Goal: Transaction & Acquisition: Purchase product/service

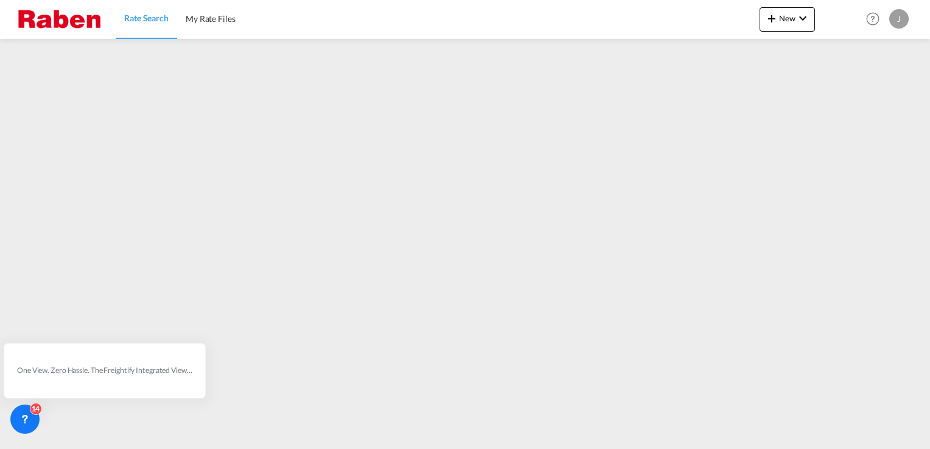
click at [144, 16] on span "Rate Search" at bounding box center [146, 18] width 44 height 10
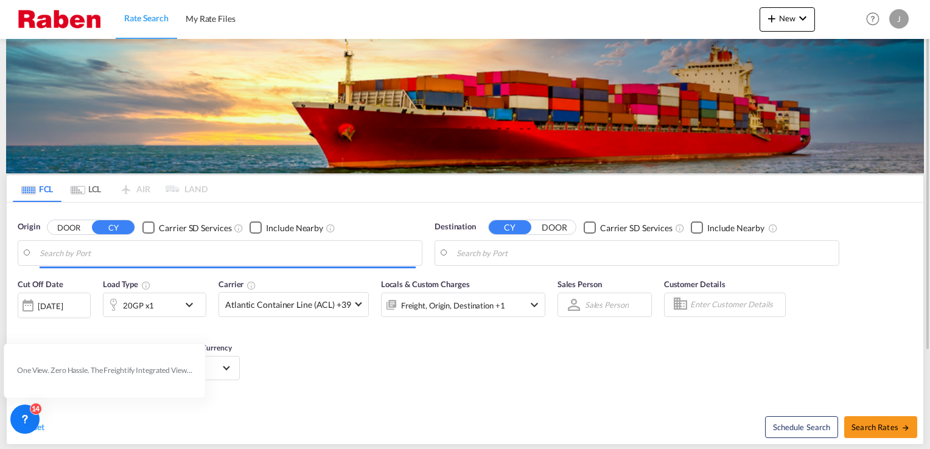
type input "[GEOGRAPHIC_DATA], NLRTM"
type input "[GEOGRAPHIC_DATA], MUPLU"
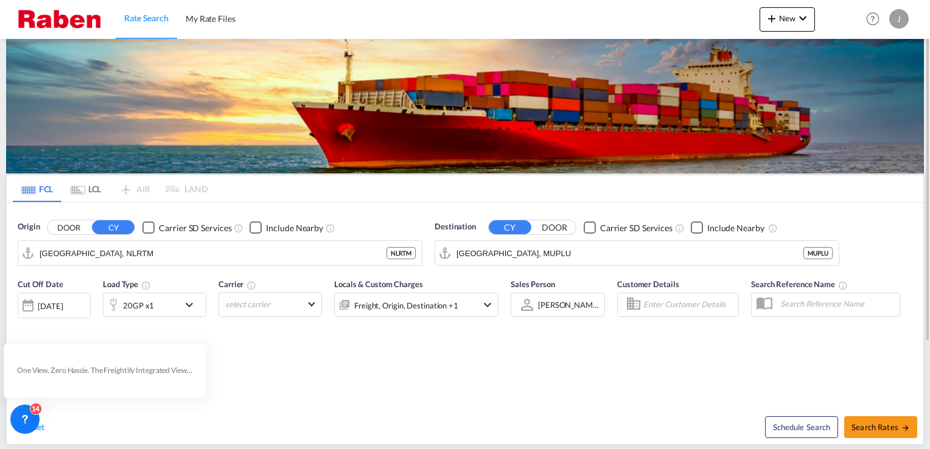
scroll to position [141, 0]
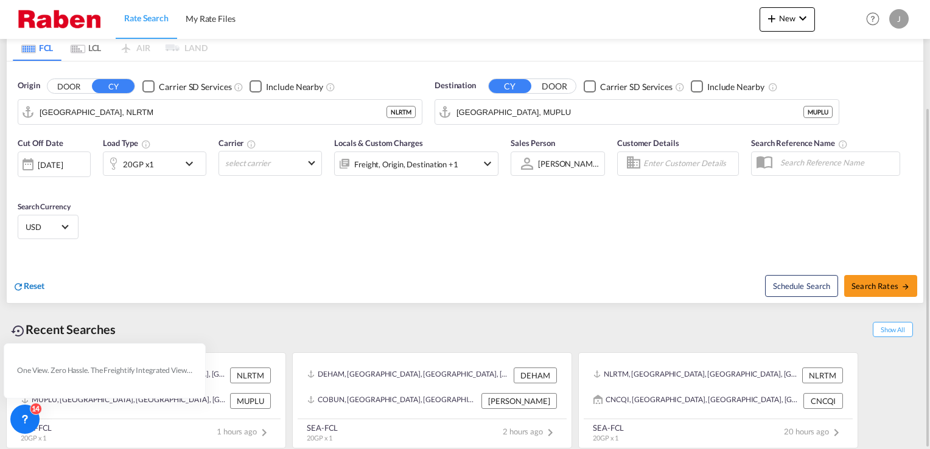
click at [33, 282] on span "Reset" at bounding box center [34, 286] width 21 height 10
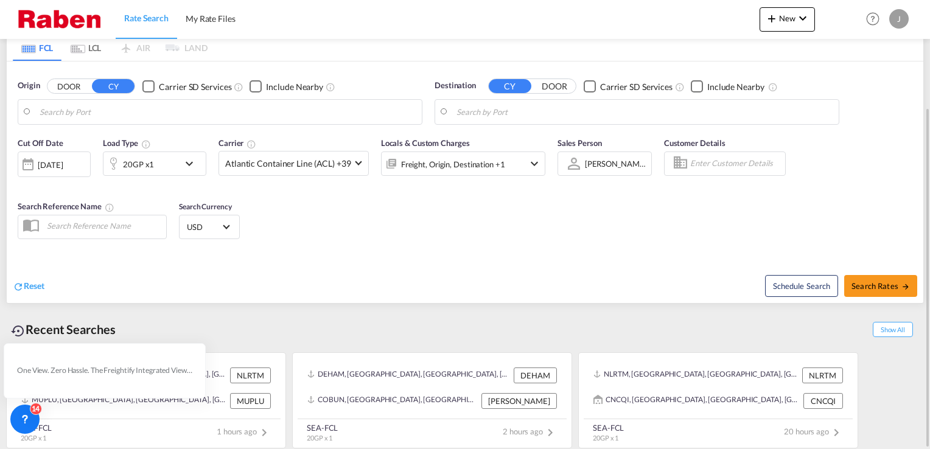
click at [103, 118] on body "Rate Search My Rate Files Rate Search My Rate Files New Rates Ratecard Rateshee…" at bounding box center [465, 224] width 930 height 449
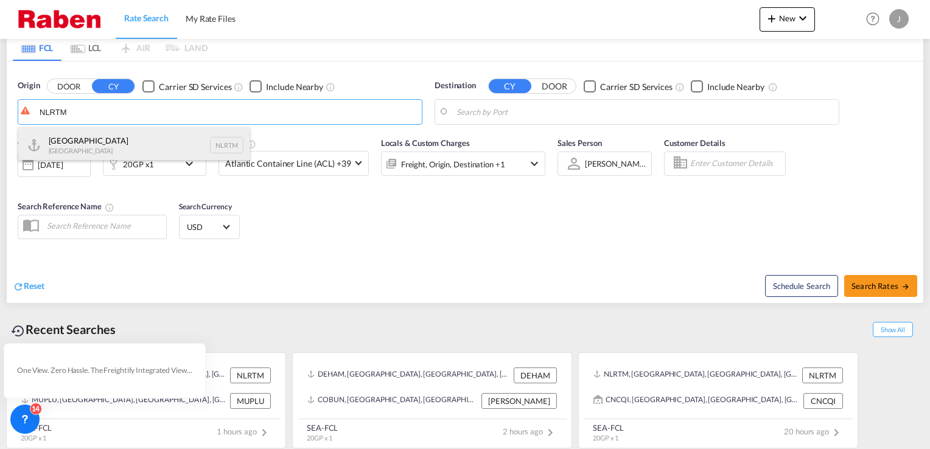
click at [97, 139] on div "[GEOGRAPHIC_DATA] [GEOGRAPHIC_DATA] NLRTM" at bounding box center [133, 145] width 231 height 37
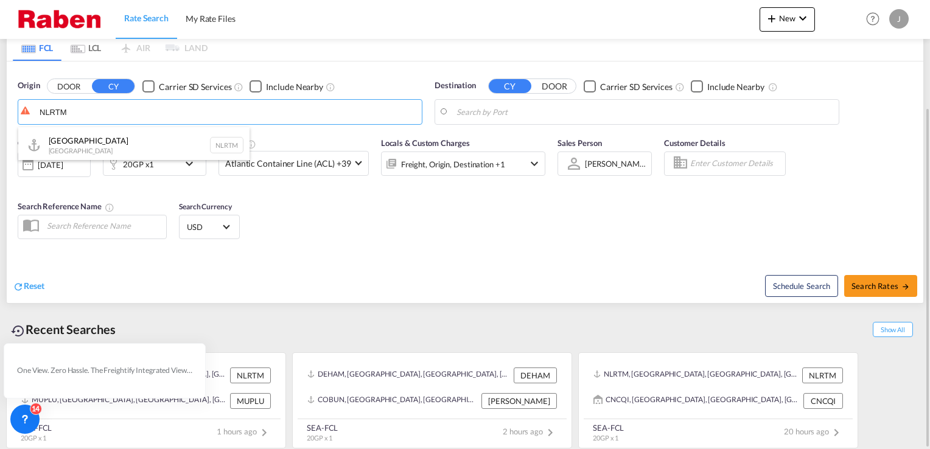
type input "[GEOGRAPHIC_DATA], NLRTM"
click at [531, 111] on body "Rate Search My Rate Files Rate Search My Rate Files New Rates Ratecard Rateshee…" at bounding box center [465, 224] width 930 height 449
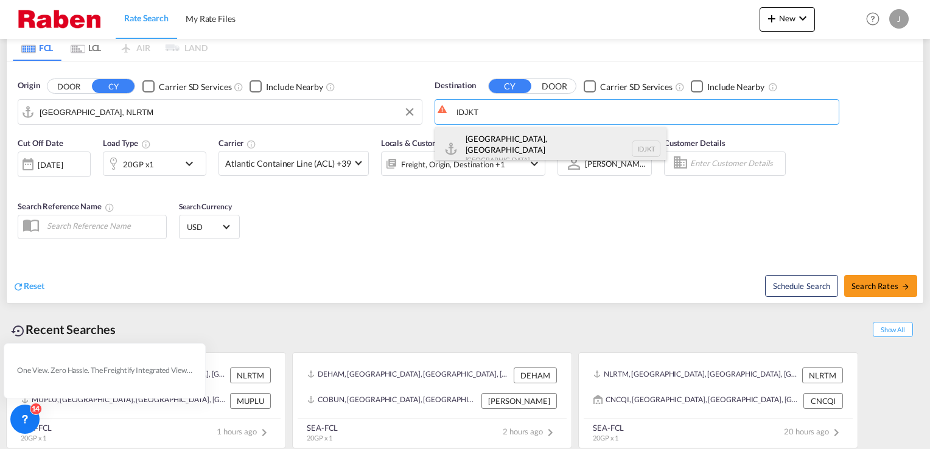
click at [516, 141] on div "[GEOGRAPHIC_DATA], [GEOGRAPHIC_DATA] [GEOGRAPHIC_DATA] IDJKT" at bounding box center [550, 149] width 231 height 44
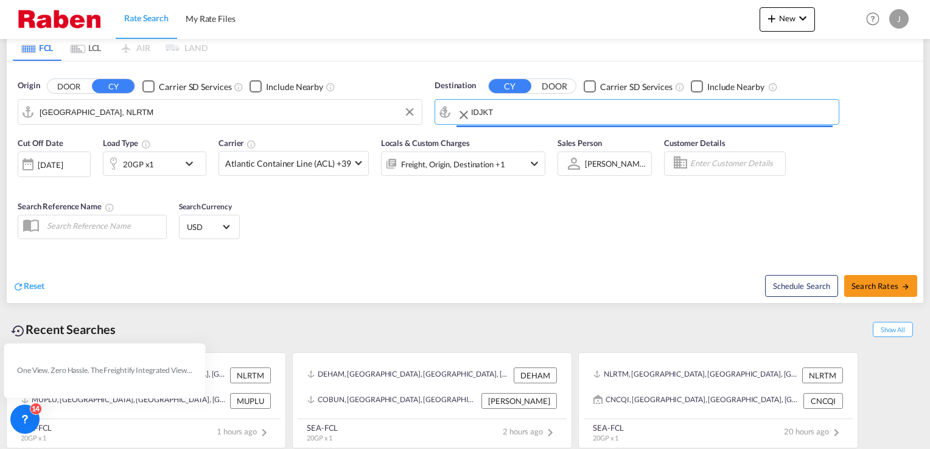
type input "[GEOGRAPHIC_DATA], [GEOGRAPHIC_DATA], IDJKT"
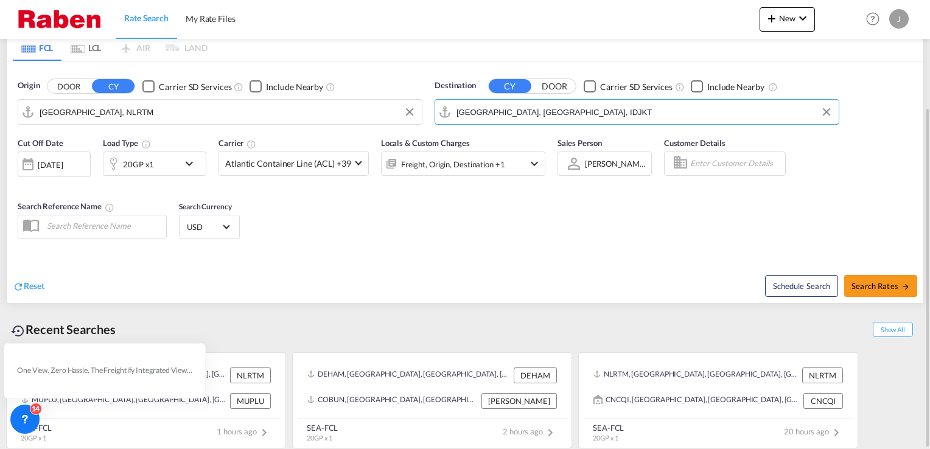
click at [175, 169] on div "20GP x1" at bounding box center [140, 164] width 75 height 24
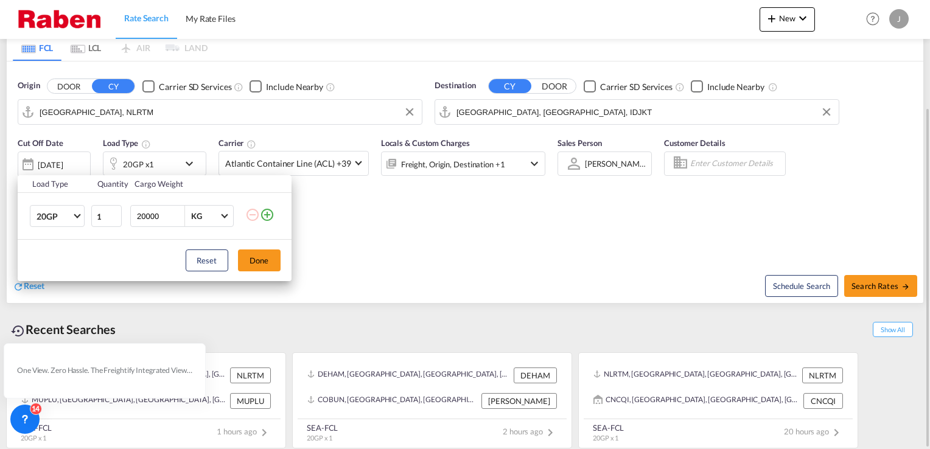
click at [262, 260] on button "Done" at bounding box center [259, 260] width 43 height 22
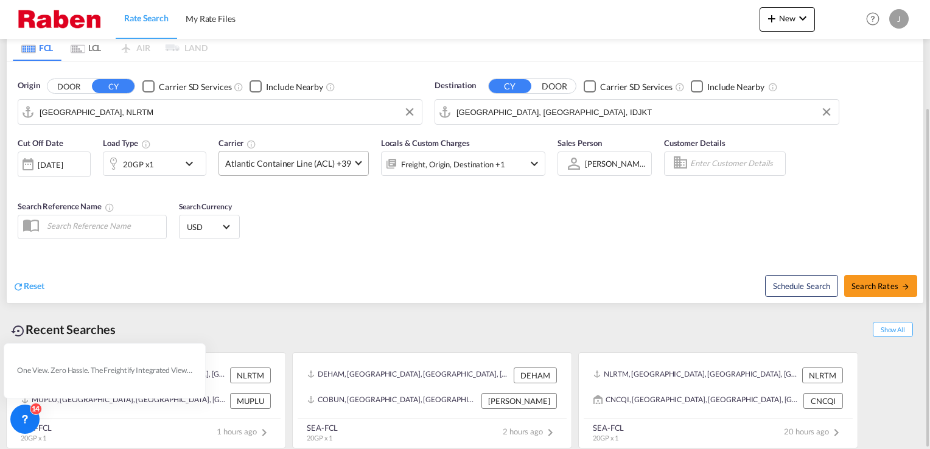
click at [317, 166] on span "Atlantic Container Line (ACL) +39" at bounding box center [288, 164] width 126 height 12
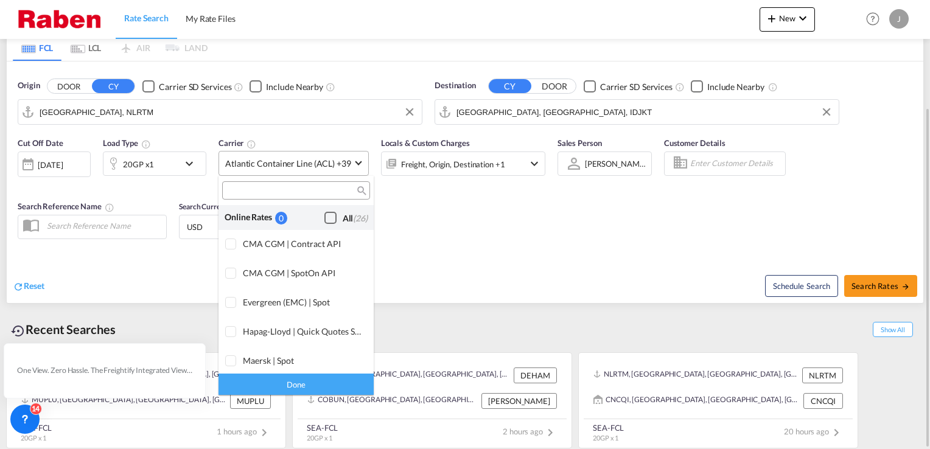
scroll to position [742, 0]
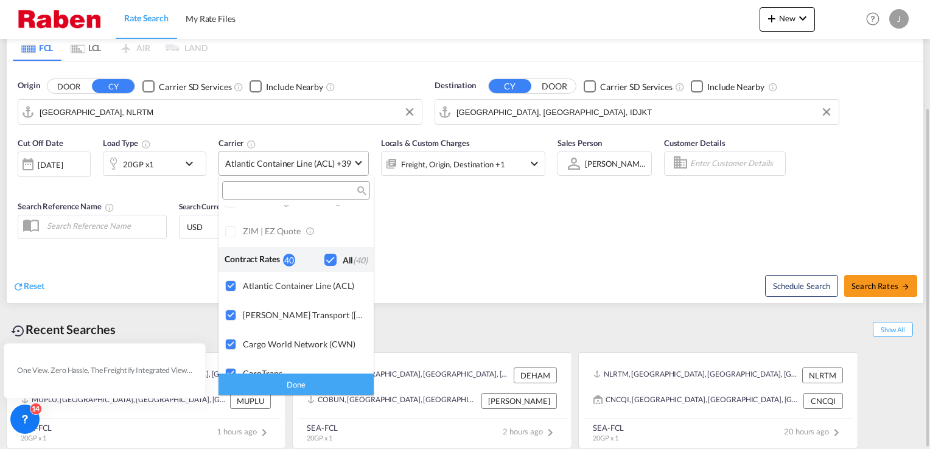
click at [324, 260] on div "Checkbox No Ink" at bounding box center [330, 260] width 12 height 12
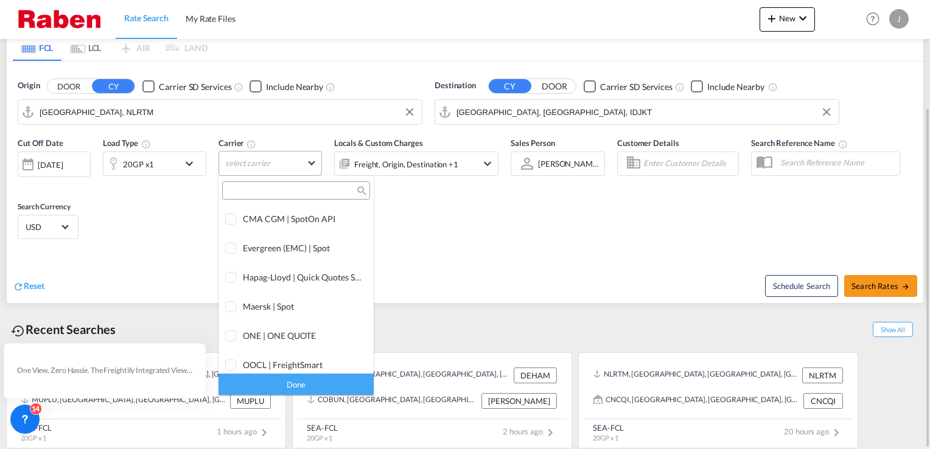
scroll to position [0, 0]
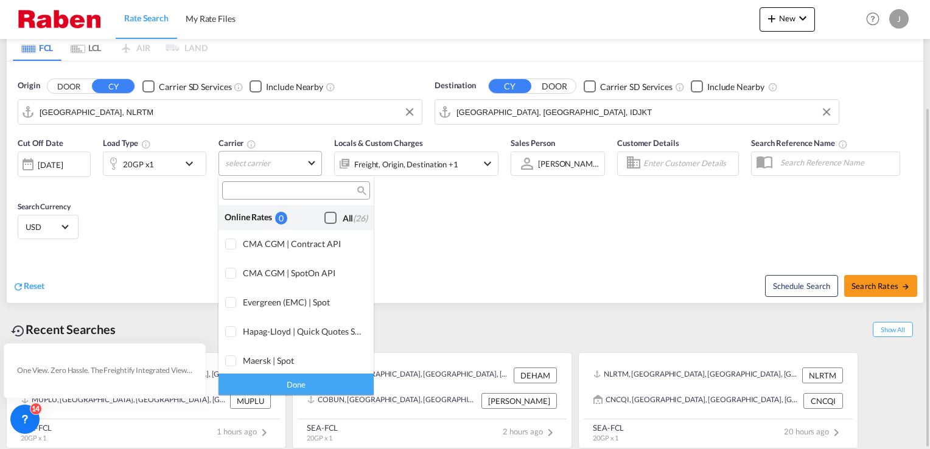
click at [324, 215] on div "Checkbox No Ink" at bounding box center [330, 218] width 12 height 12
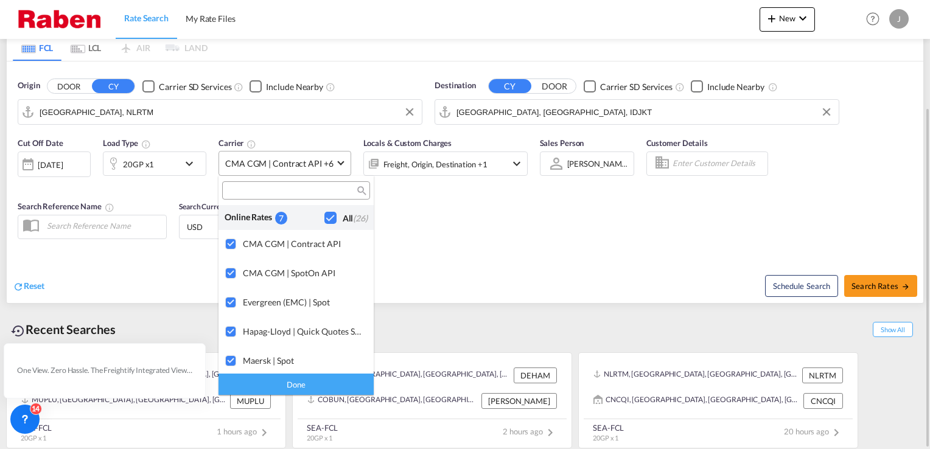
click at [882, 292] on md-backdrop at bounding box center [465, 224] width 930 height 449
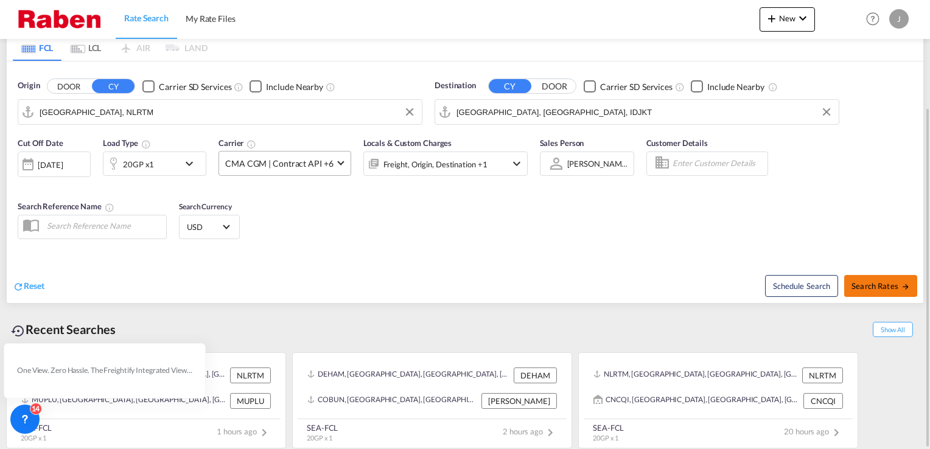
click at [881, 287] on span "Search Rates" at bounding box center [880, 286] width 58 height 10
type input "NLRTM to IDJKT / [DATE]"
